Goal: Task Accomplishment & Management: Manage account settings

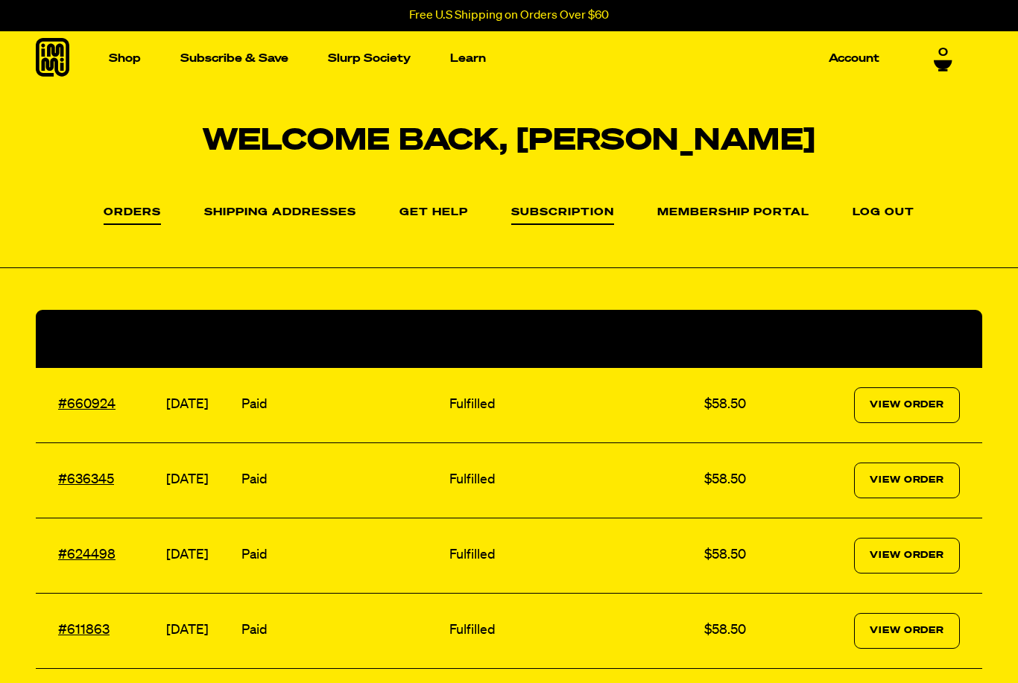
click at [575, 219] on link "Subscription" at bounding box center [562, 216] width 103 height 18
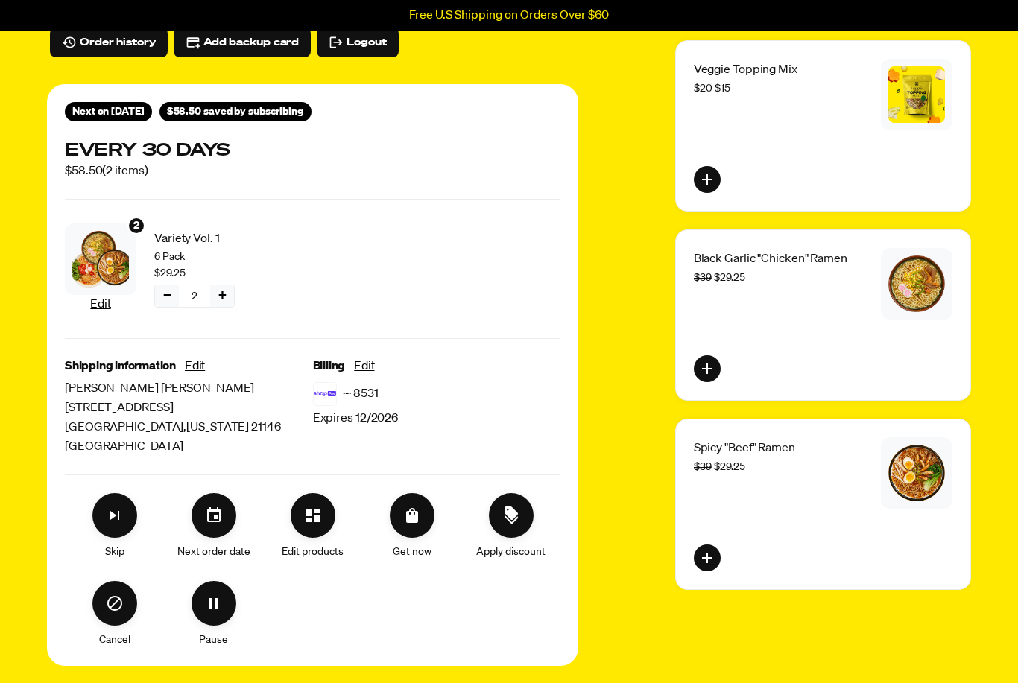
scroll to position [142, 0]
click at [115, 516] on icon "Skip subscription" at bounding box center [114, 515] width 9 height 9
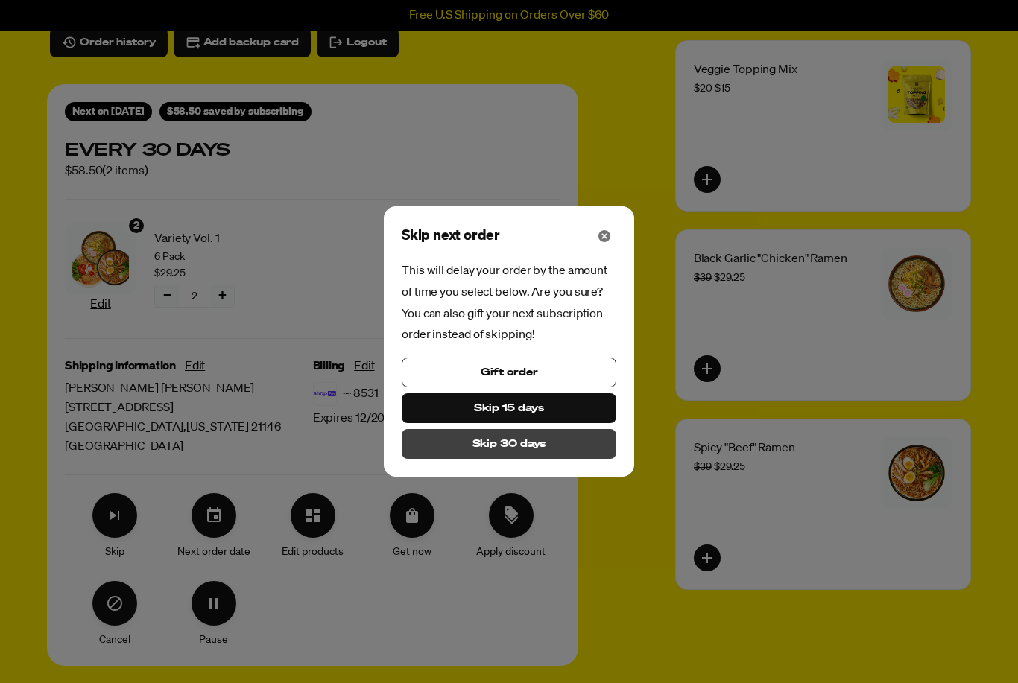
click at [543, 452] on span "Skip 30 days" at bounding box center [509, 444] width 74 height 16
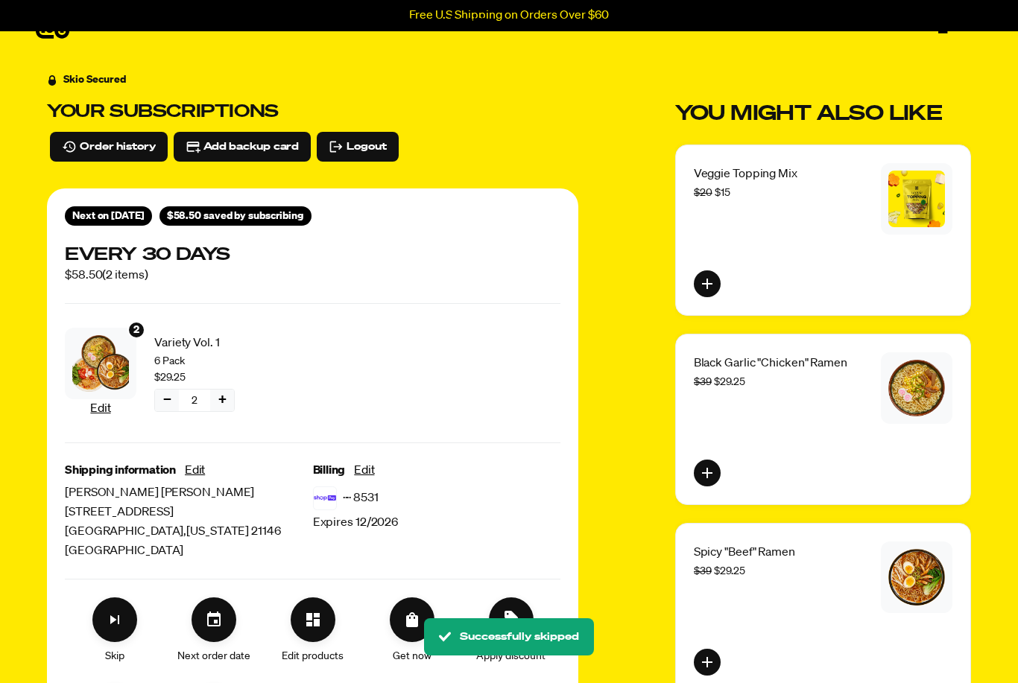
scroll to position [0, 0]
